Goal: Use online tool/utility: Utilize a website feature to perform a specific function

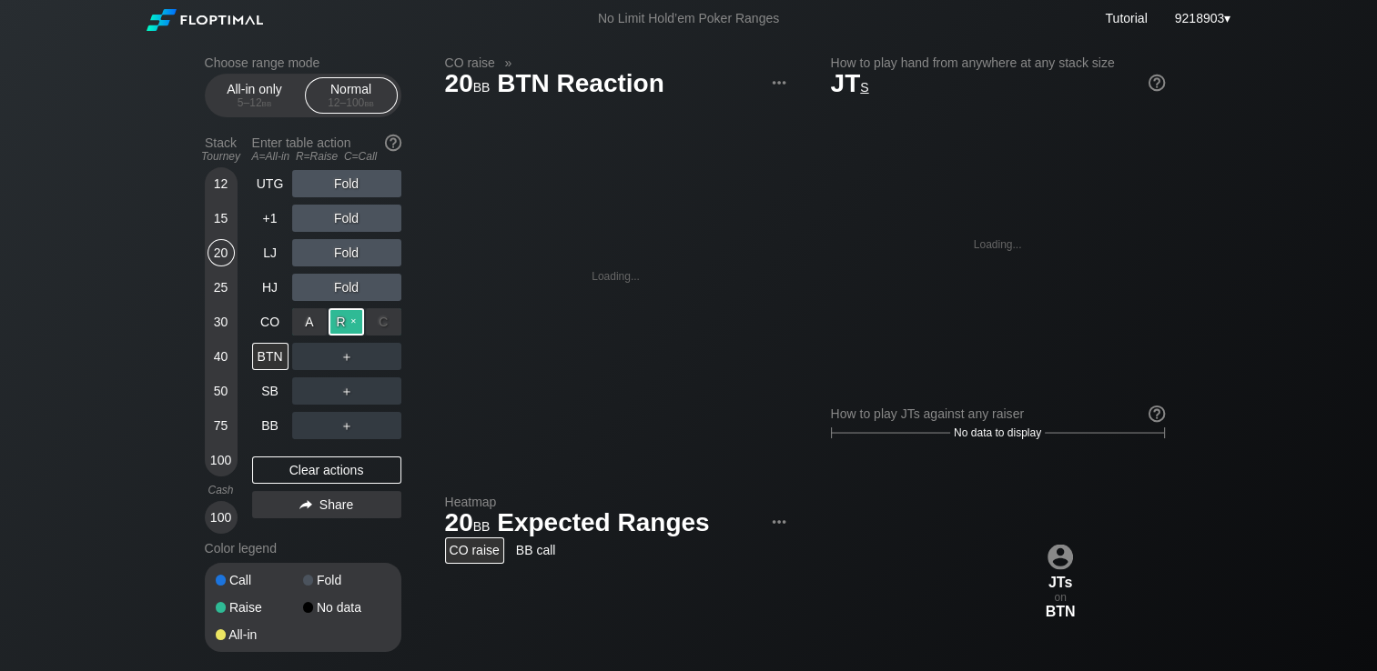
click at [345, 323] on div "R ✕" at bounding box center [345, 321] width 35 height 27
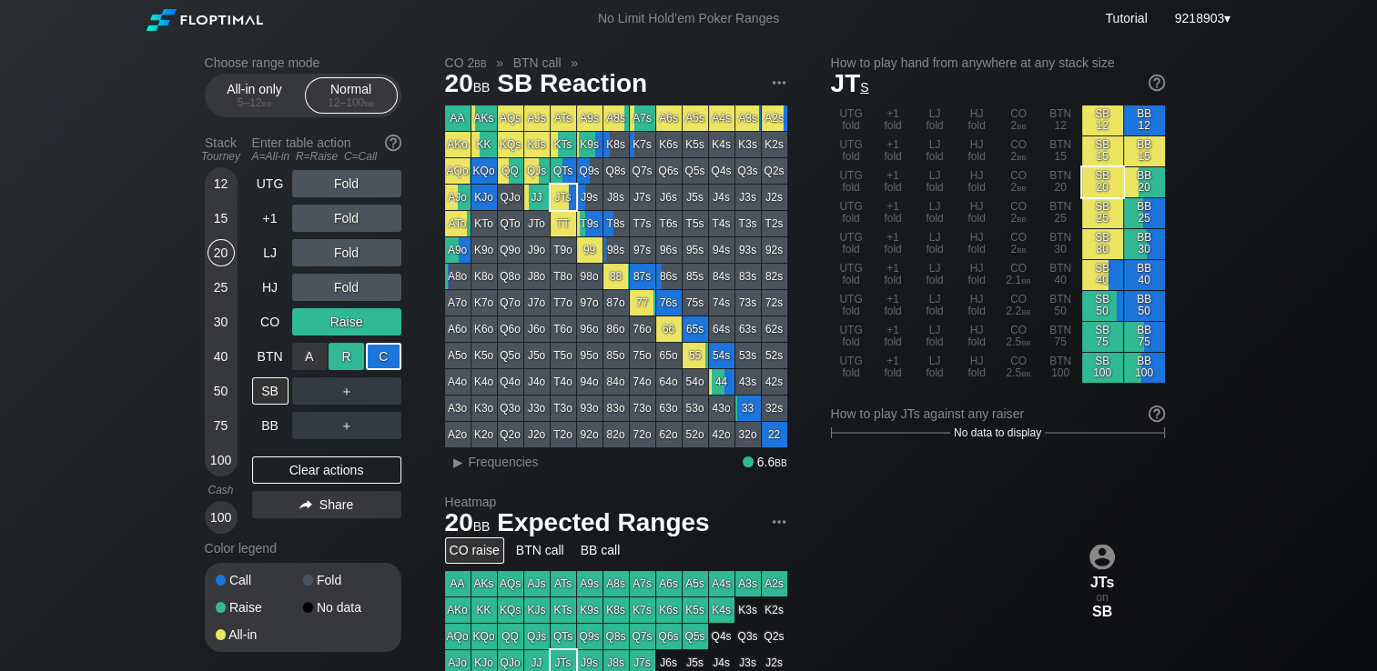
drag, startPoint x: 372, startPoint y: 358, endPoint x: 356, endPoint y: 358, distance: 16.4
click at [372, 356] on div "C ✕" at bounding box center [383, 356] width 35 height 27
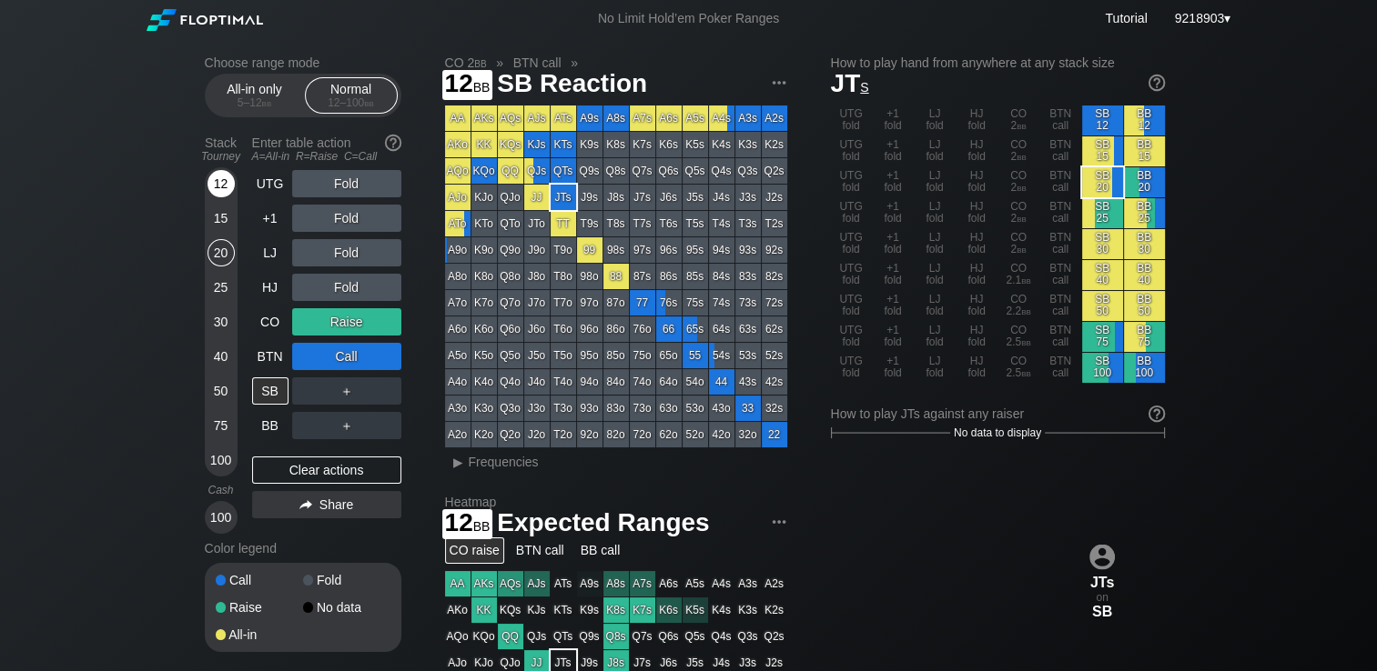
click at [220, 183] on div "12" at bounding box center [220, 183] width 27 height 27
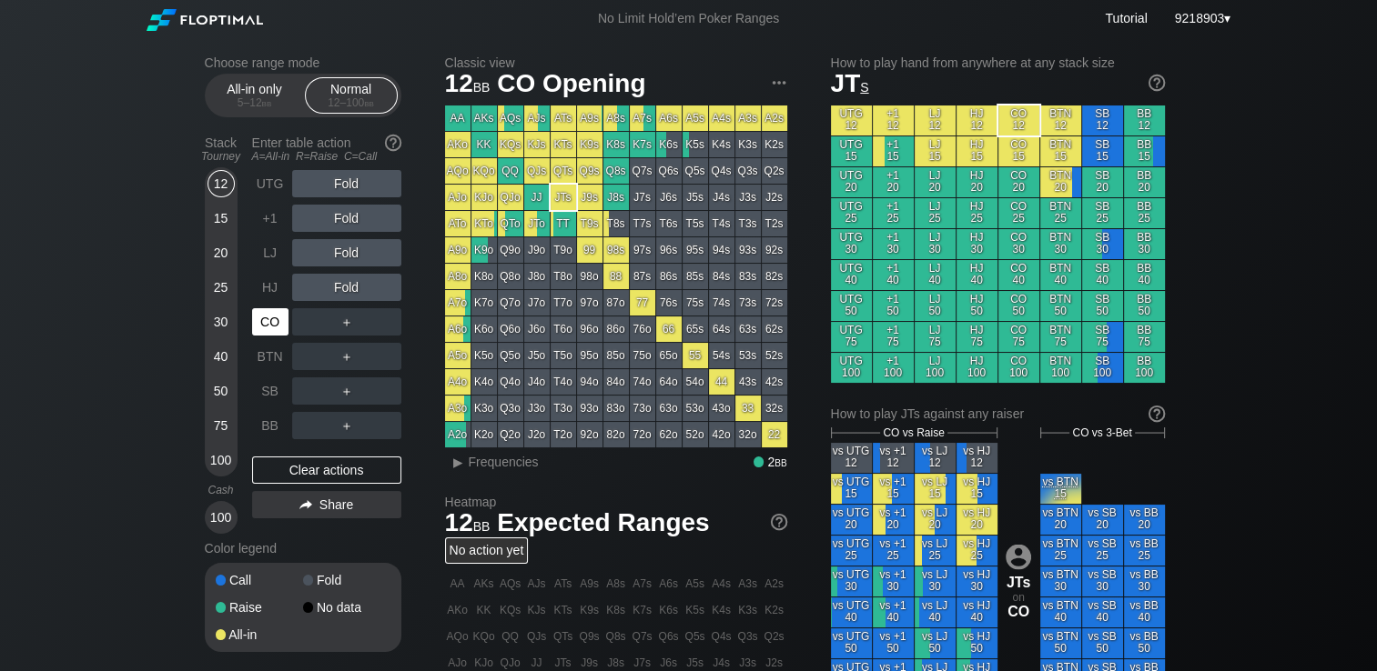
click at [282, 320] on div "CO" at bounding box center [270, 321] width 36 height 27
click at [227, 187] on div "12" at bounding box center [220, 183] width 27 height 27
click at [175, 214] on div "Choose range mode All-in only 5 – 12 bb Normal 12 – 100 bb Stack Tourney Enter …" at bounding box center [688, 618] width 1377 height 1162
